Goal: Task Accomplishment & Management: Manage account settings

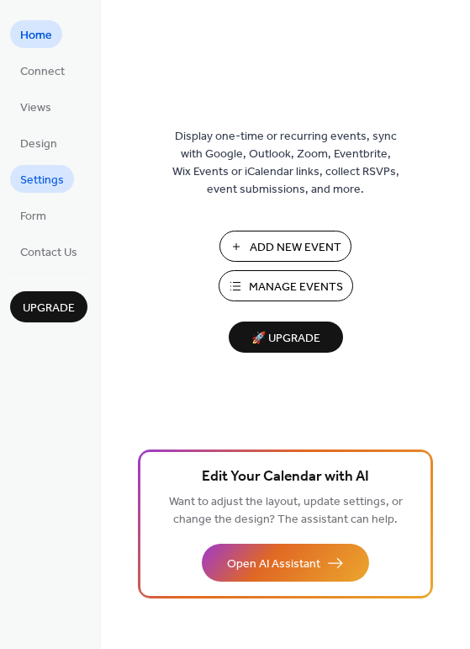
click at [42, 185] on span "Settings" at bounding box center [42, 181] width 44 height 18
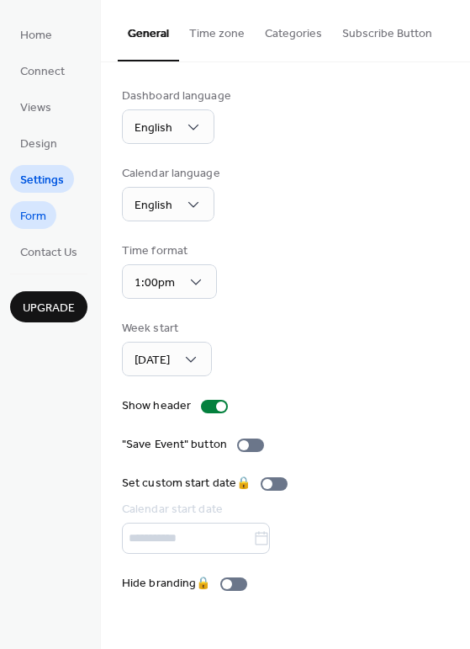
click at [31, 215] on span "Form" at bounding box center [33, 217] width 26 height 18
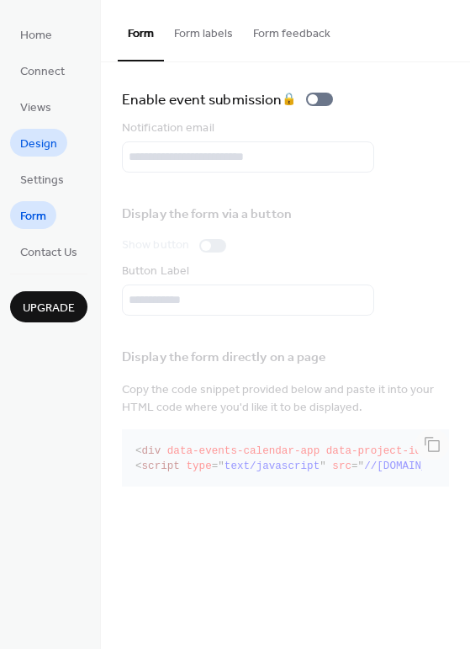
click at [32, 135] on span "Design" at bounding box center [38, 144] width 37 height 18
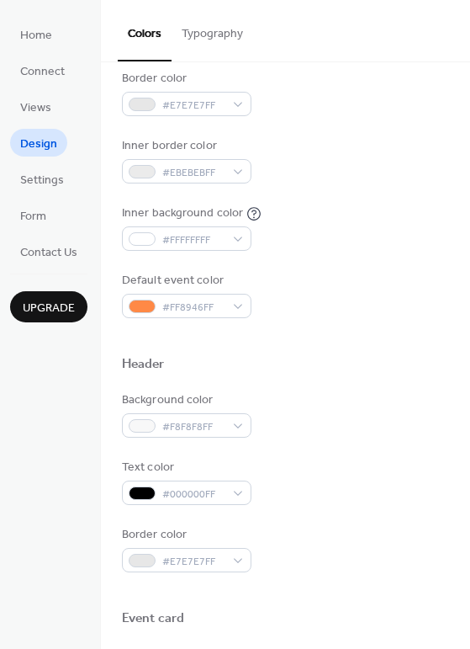
scroll to position [298, 0]
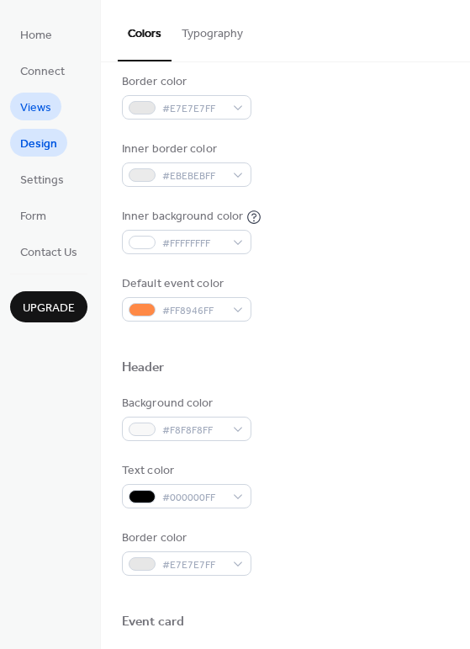
click at [29, 109] on span "Views" at bounding box center [35, 108] width 31 height 18
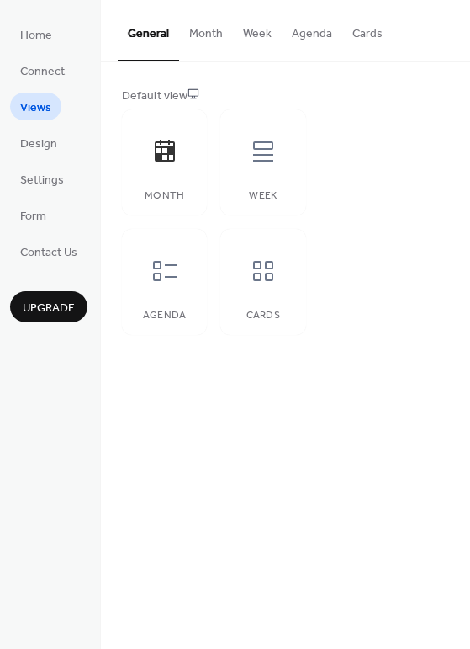
click at [307, 34] on button "Agenda" at bounding box center [312, 30] width 61 height 60
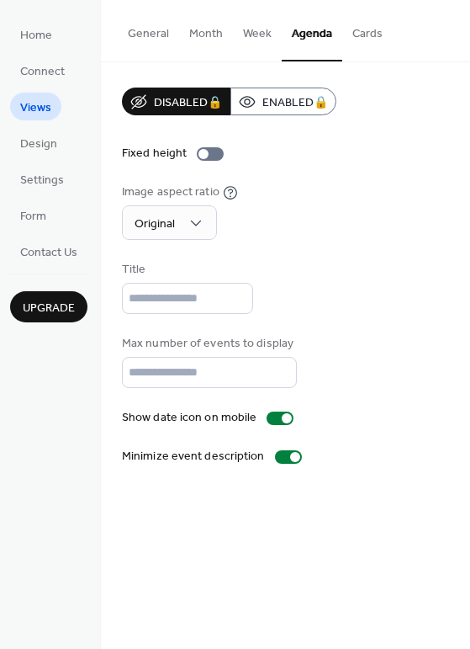
click at [206, 35] on button "Month" at bounding box center [206, 30] width 54 height 60
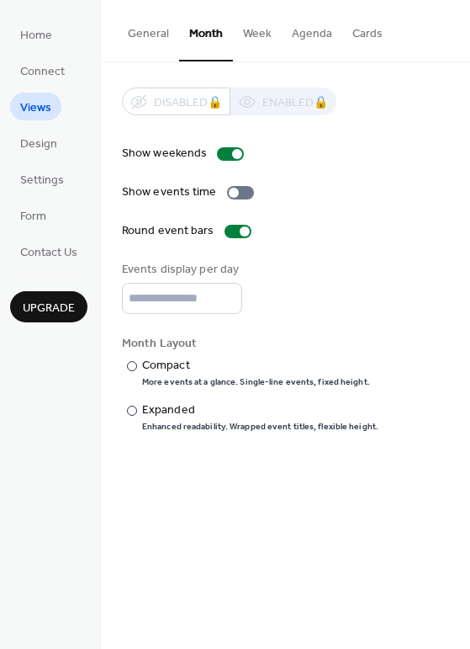
click at [136, 28] on button "General" at bounding box center [148, 30] width 61 height 60
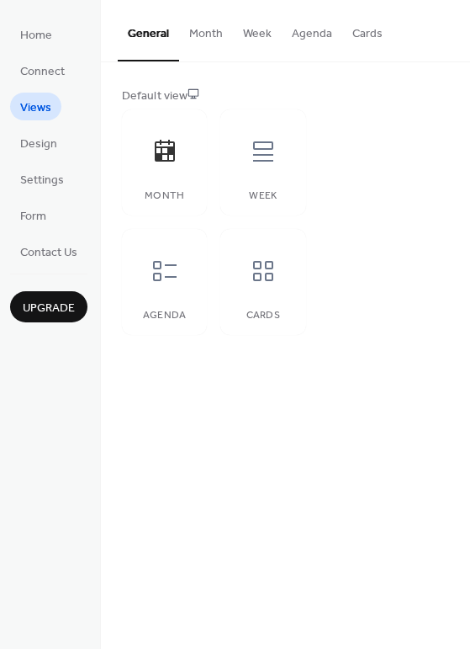
click at [305, 35] on button "Agenda" at bounding box center [312, 30] width 61 height 60
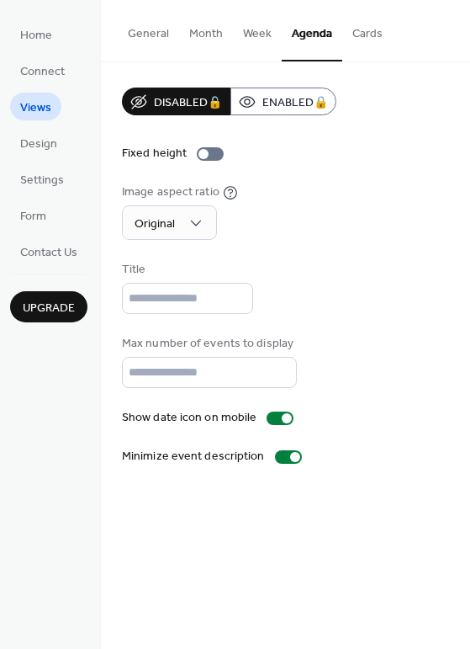
click at [390, 191] on div "Image aspect ratio Original" at bounding box center [285, 211] width 327 height 56
drag, startPoint x: 256, startPoint y: 24, endPoint x: 259, endPoint y: 33, distance: 9.8
click at [257, 30] on button "Week" at bounding box center [257, 30] width 49 height 60
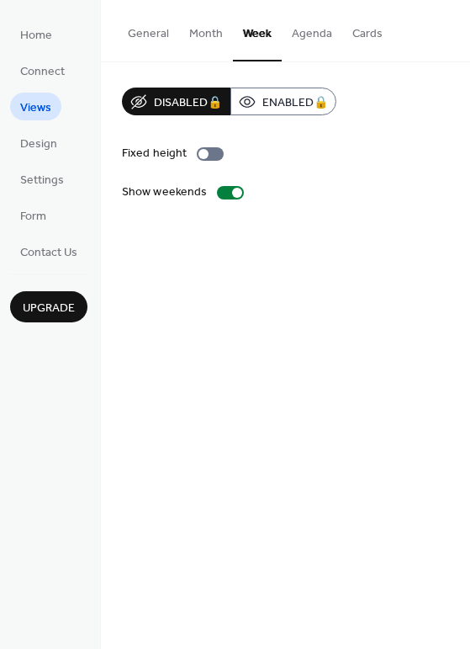
click at [208, 34] on button "Month" at bounding box center [206, 30] width 54 height 60
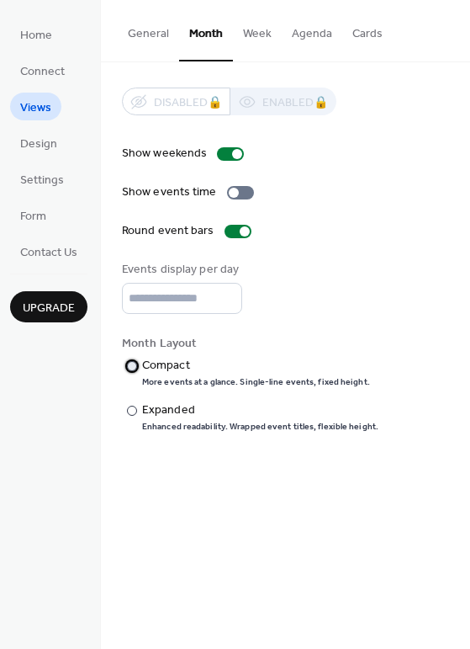
click at [132, 367] on div at bounding box center [132, 366] width 10 height 10
